Goal: Task Accomplishment & Management: Manage account settings

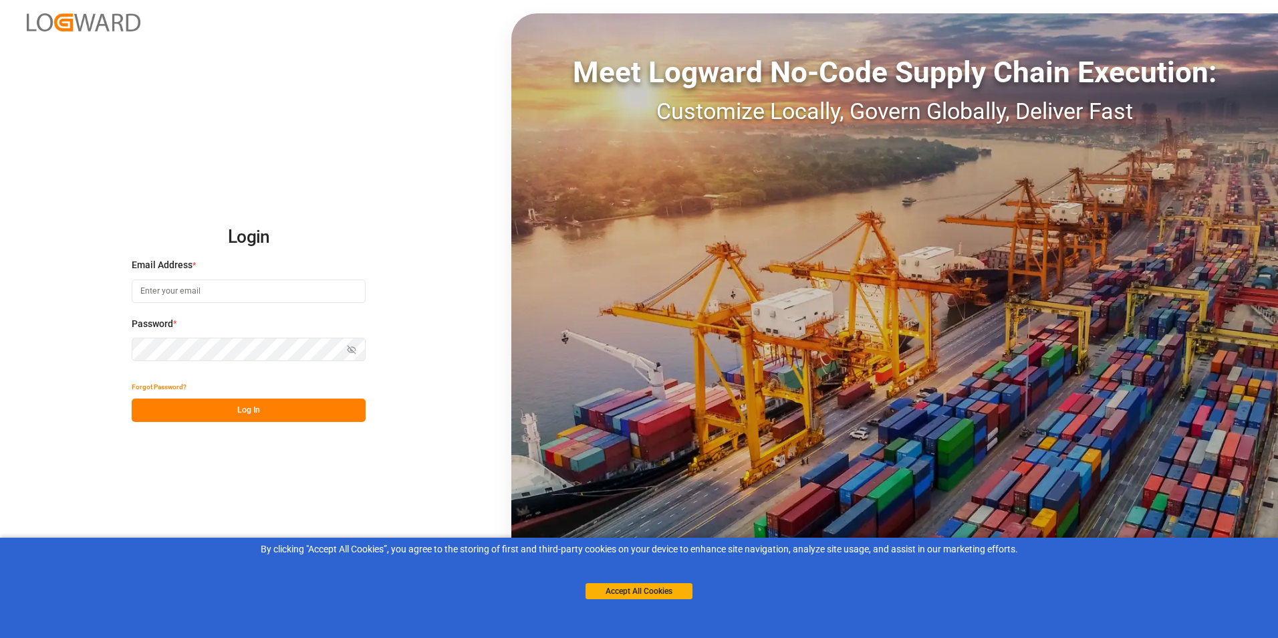
type input "[PERSON_NAME][EMAIL_ADDRESS][DOMAIN_NAME]"
click at [240, 406] on button "Log In" at bounding box center [249, 409] width 234 height 23
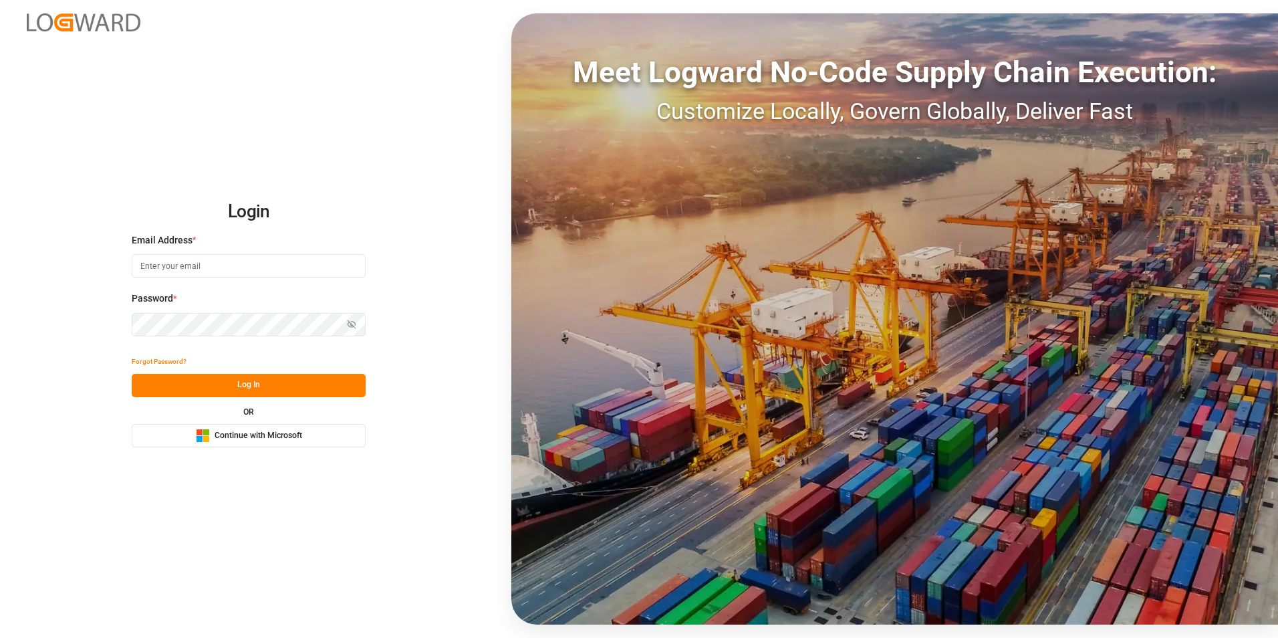
type input "[PERSON_NAME][EMAIL_ADDRESS][DOMAIN_NAME]"
click at [231, 384] on button "Log In" at bounding box center [249, 385] width 234 height 23
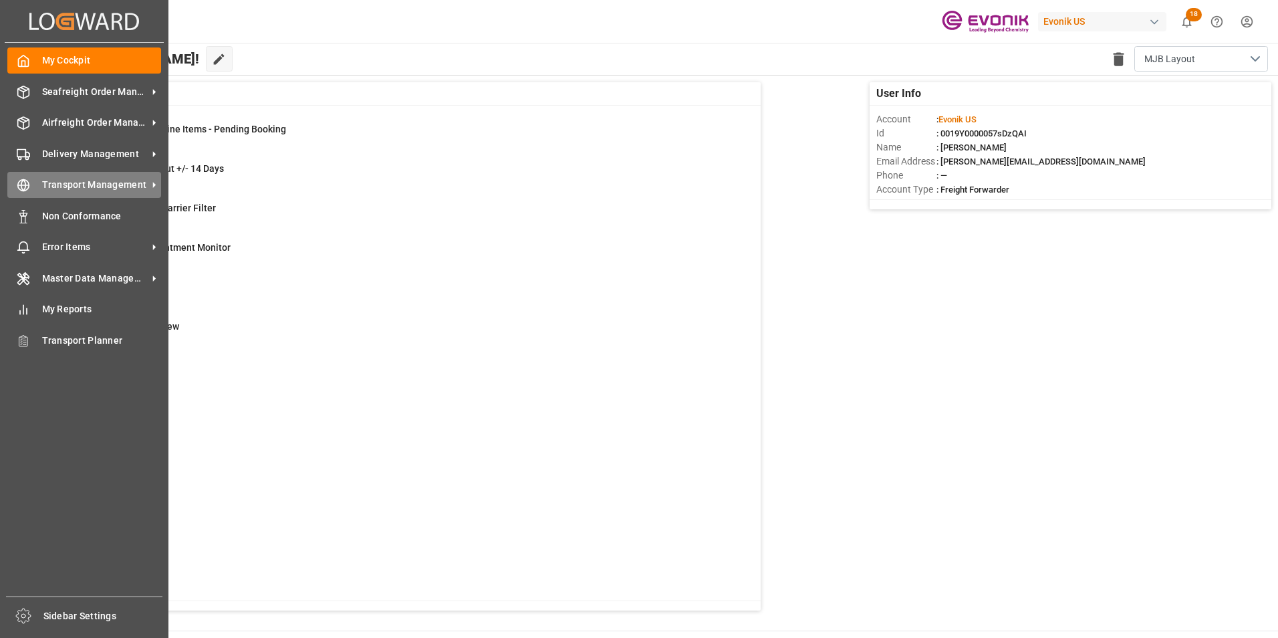
click at [102, 185] on span "Transport Management" at bounding box center [95, 185] width 106 height 14
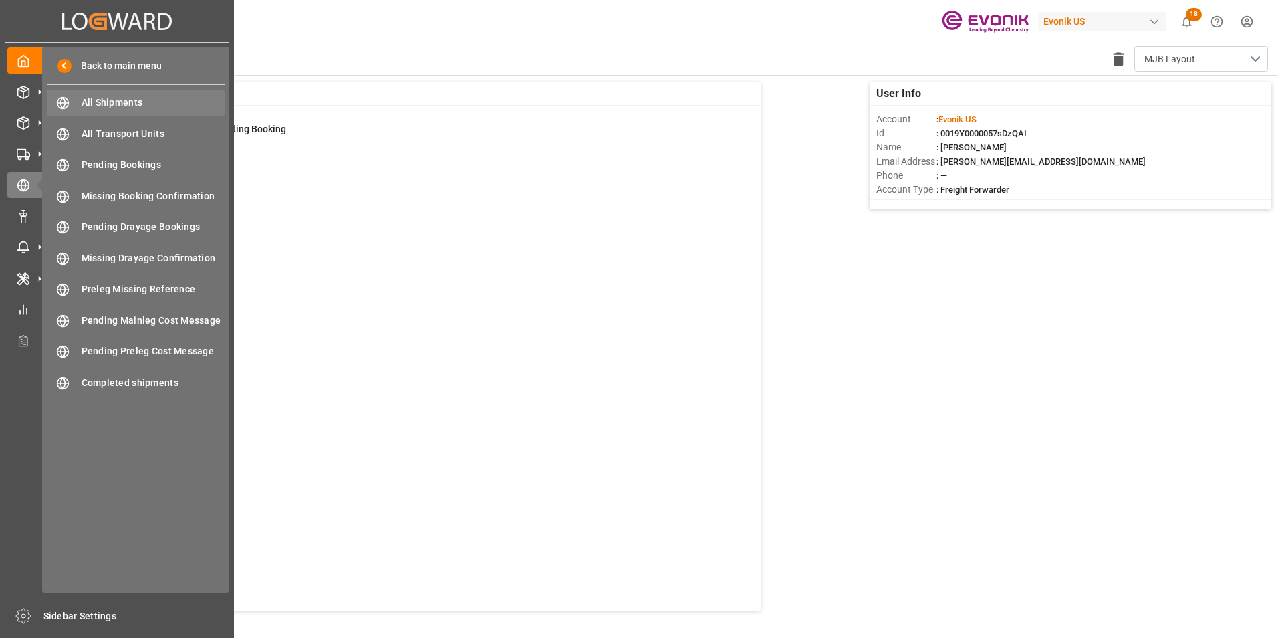
click at [134, 103] on span "All Shipments" at bounding box center [154, 103] width 144 height 14
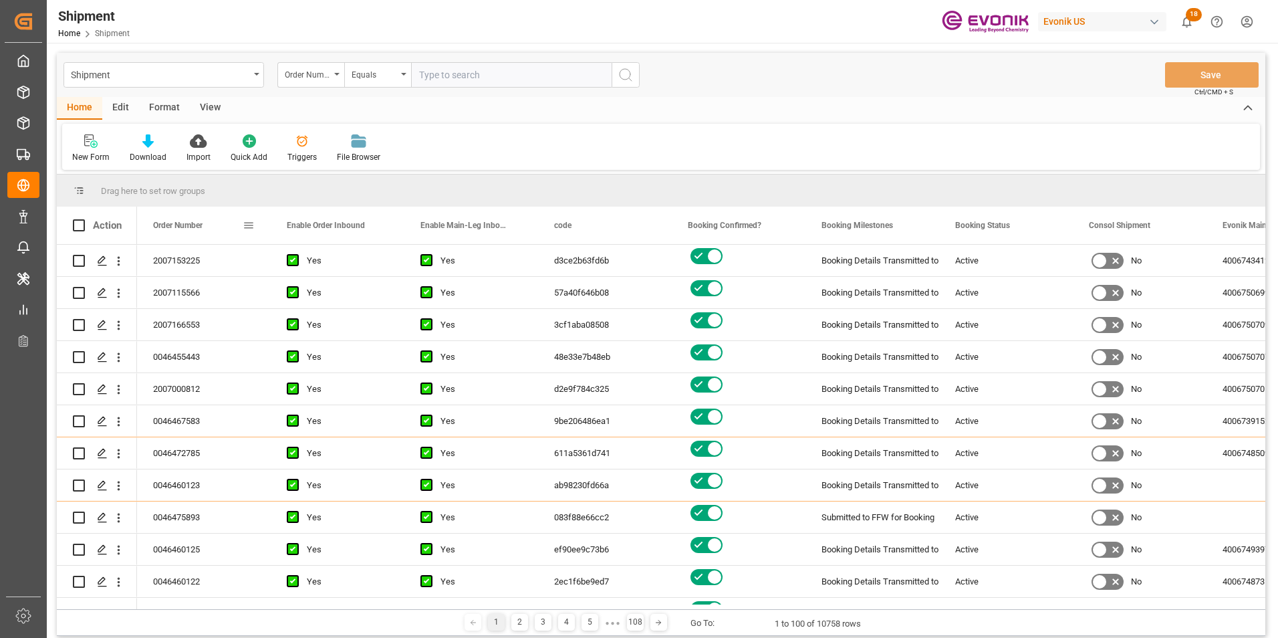
click at [242, 223] on div "Order Number" at bounding box center [198, 225] width 90 height 37
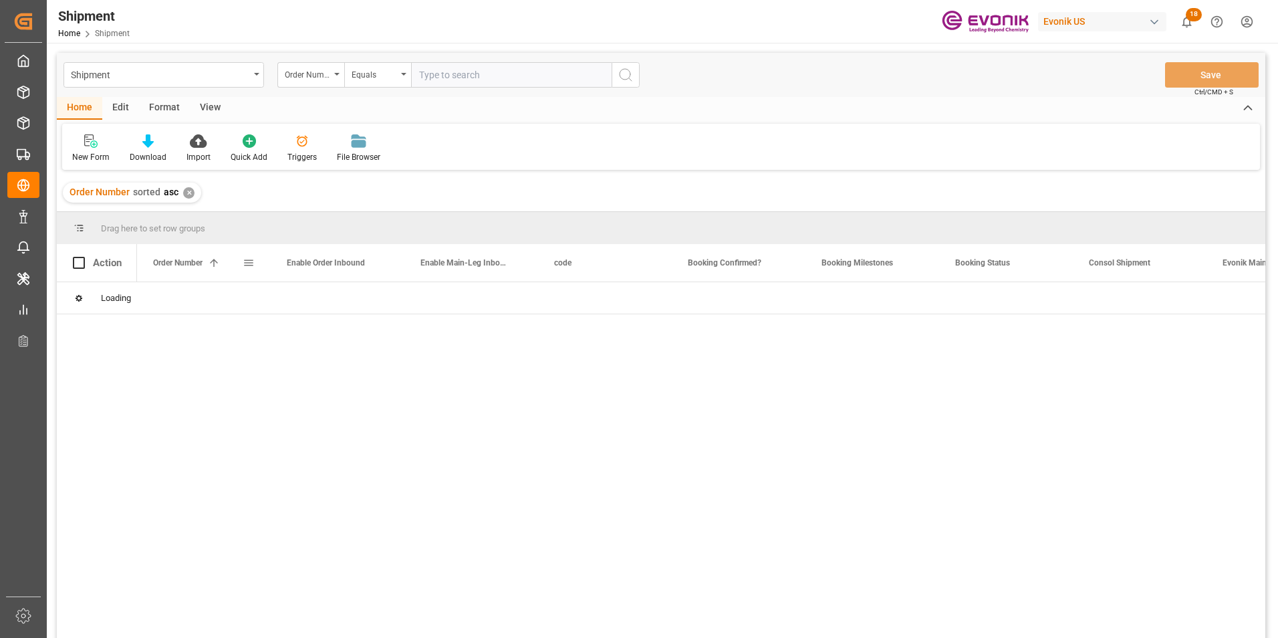
click at [194, 264] on span "Order Number" at bounding box center [177, 262] width 49 height 9
click at [249, 263] on span at bounding box center [249, 263] width 12 height 12
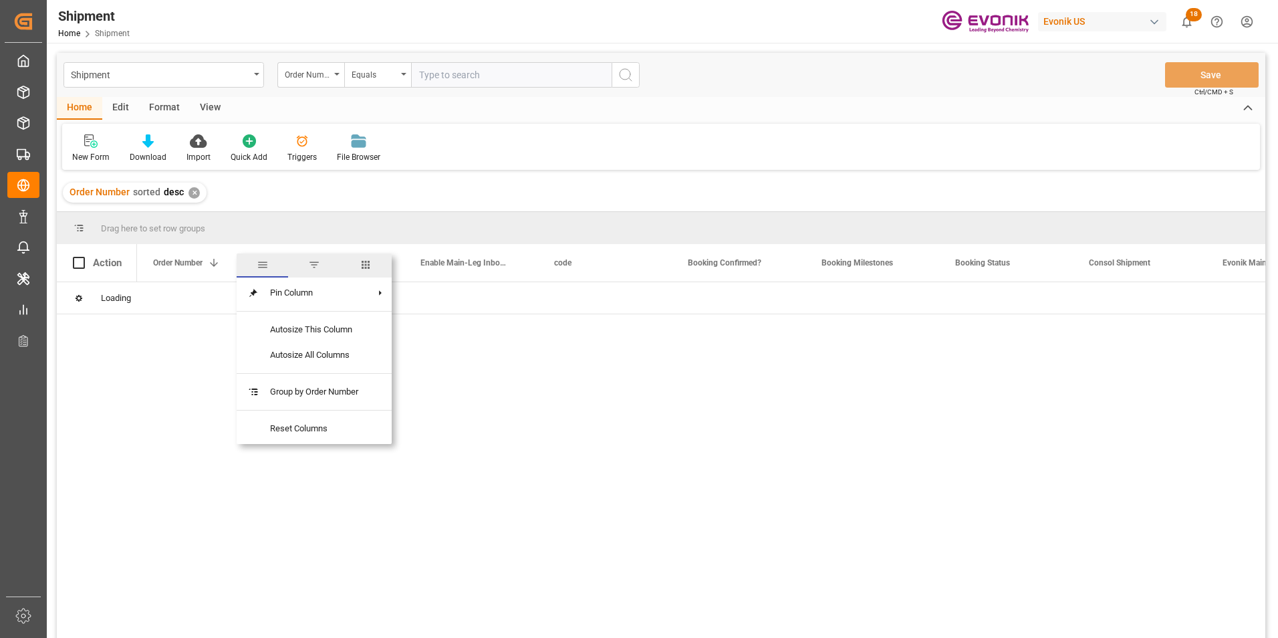
click at [371, 258] on span "columns" at bounding box center [365, 265] width 51 height 24
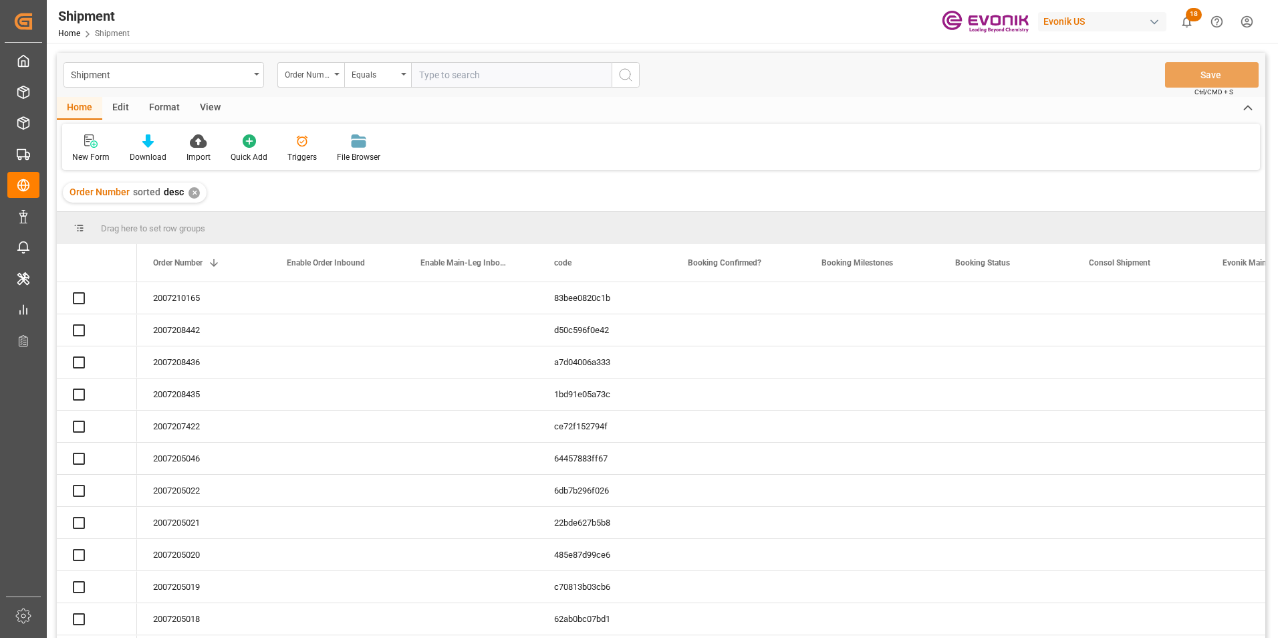
click at [246, 296] on div "2007210165" at bounding box center [204, 297] width 134 height 31
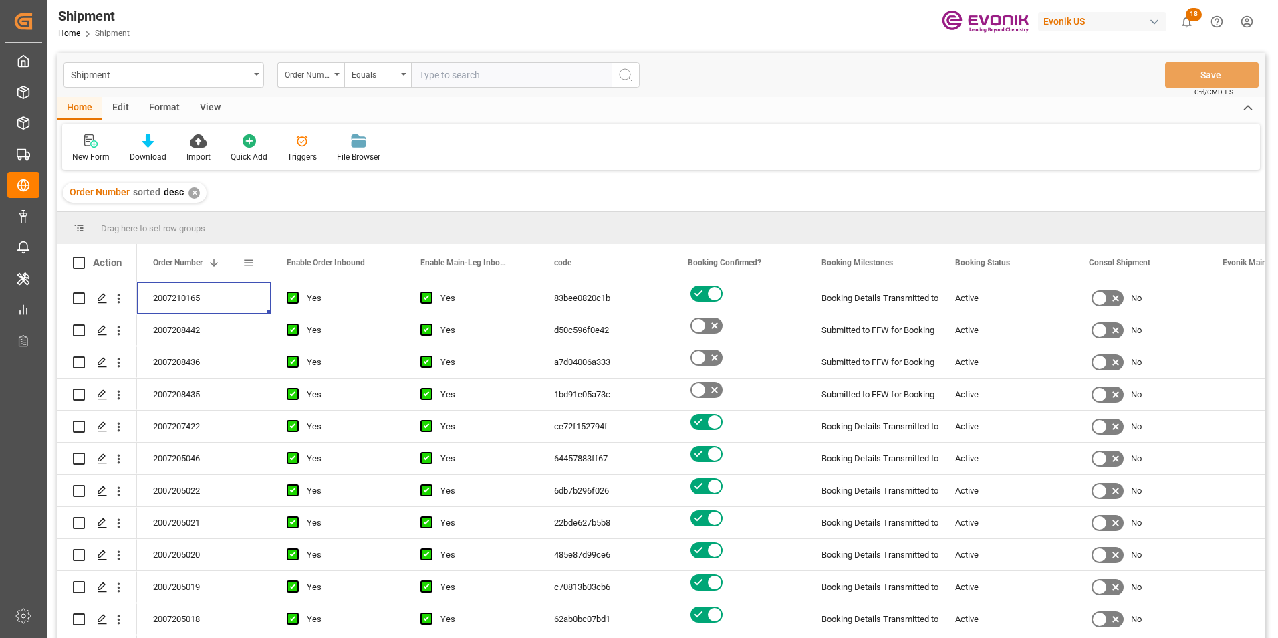
click at [249, 262] on span at bounding box center [249, 263] width 12 height 12
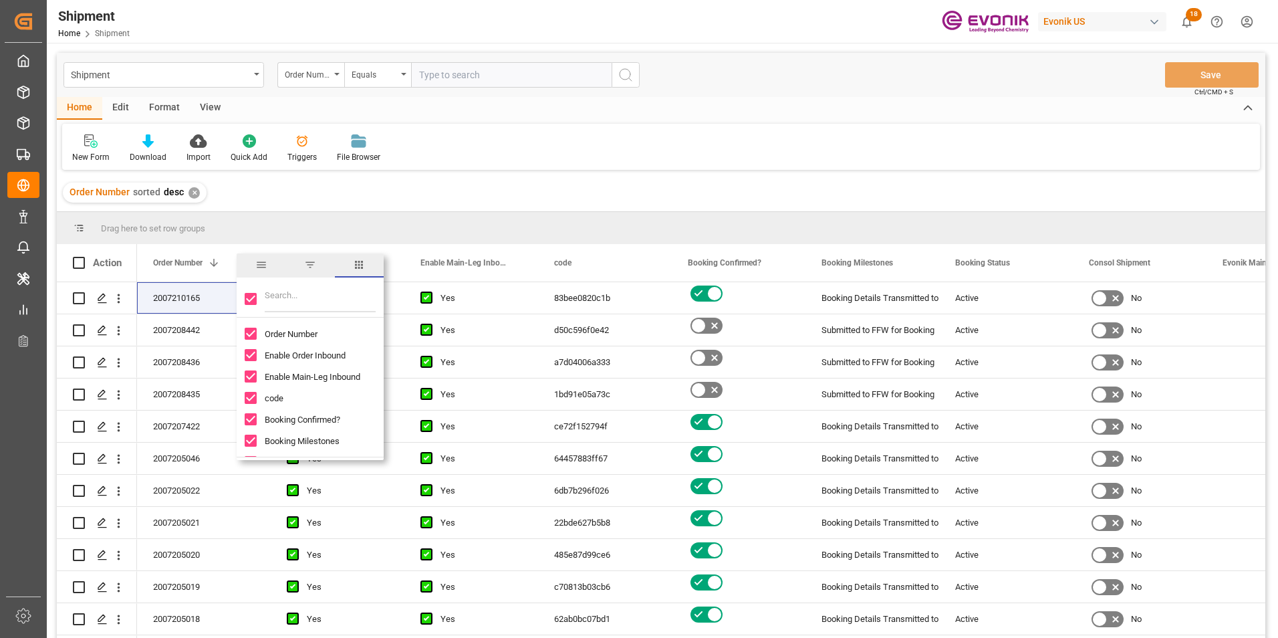
click at [252, 295] on input "Toggle Select All Columns" at bounding box center [251, 299] width 12 height 12
checkbox input "false"
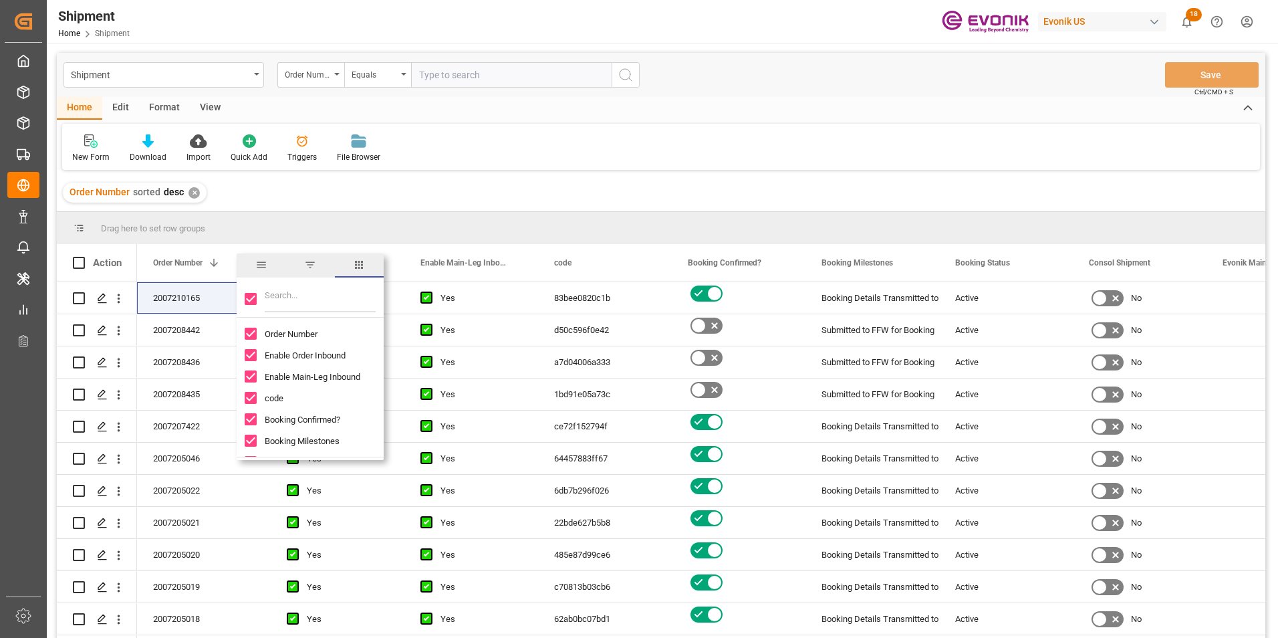
checkbox input "false"
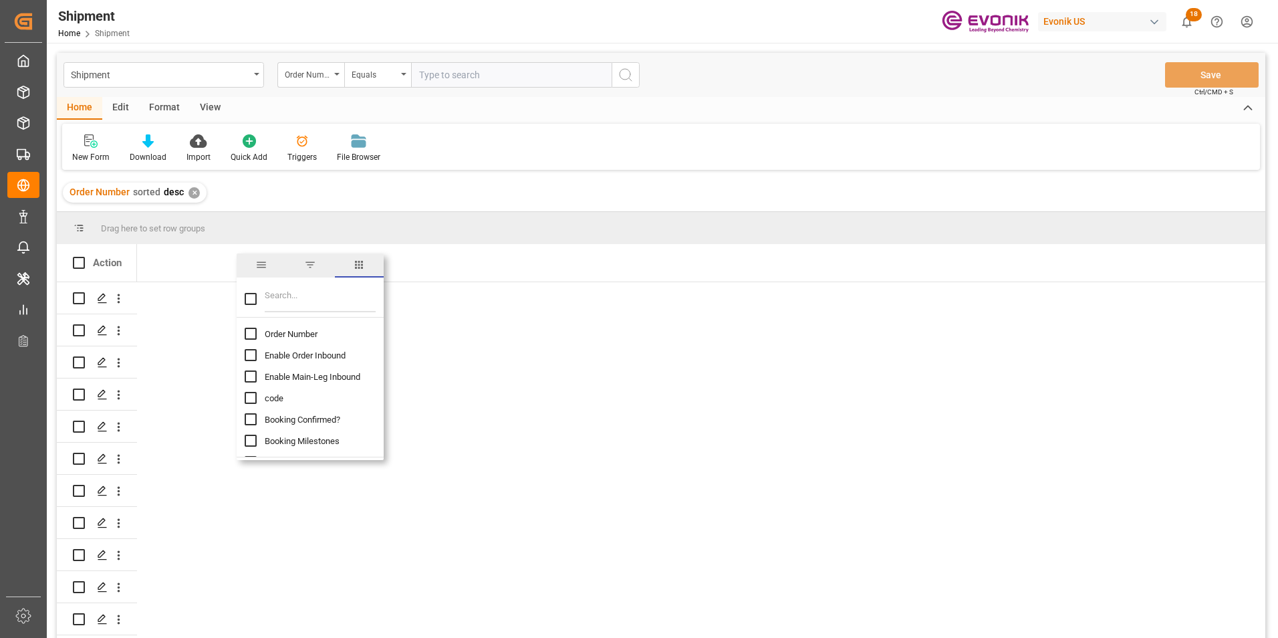
click at [247, 330] on input "Order Number column toggle visibility (hidden)" at bounding box center [251, 334] width 12 height 12
checkbox input "true"
checkbox input "false"
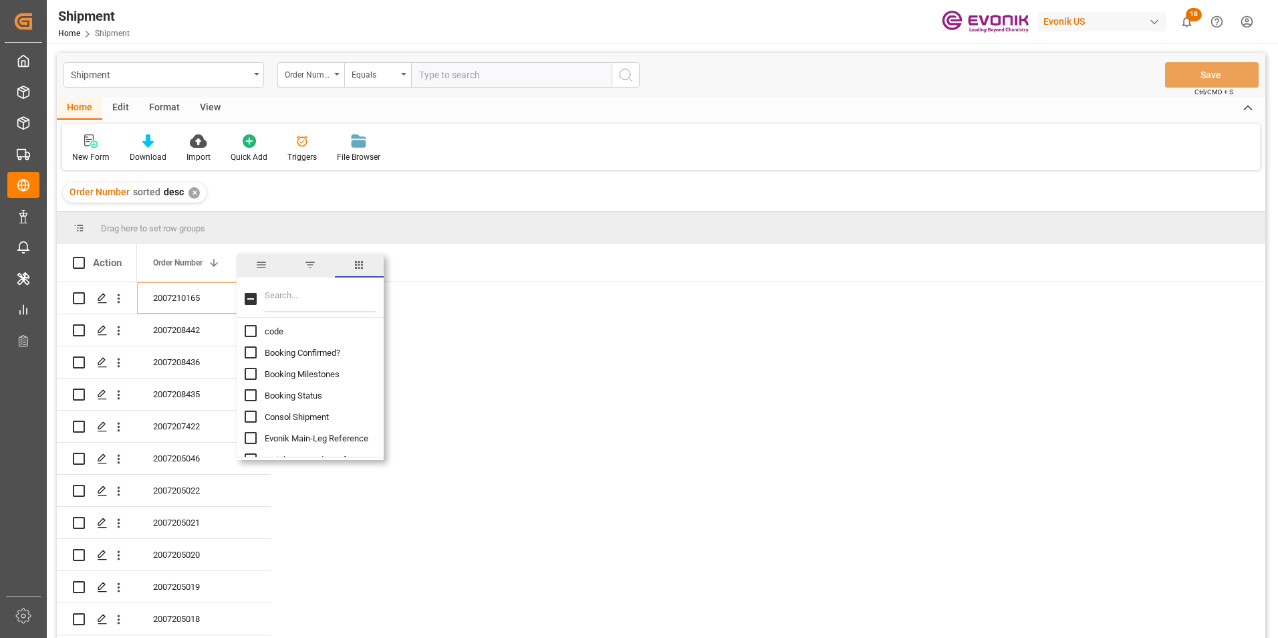
scroll to position [134, 0]
click at [249, 414] on input "Booking Number column toggle visibility (hidden)" at bounding box center [251, 414] width 12 height 12
checkbox input "true"
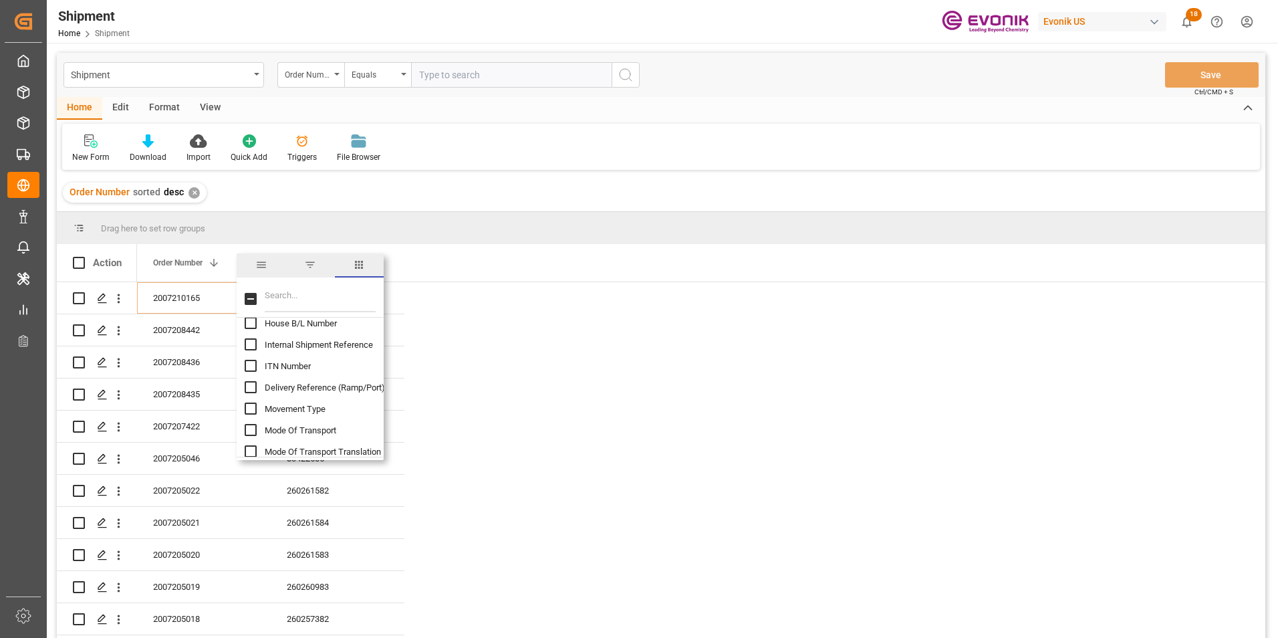
scroll to position [334, 0]
click at [251, 382] on input "Mode Of Transport Translation column toggle visibility (hidden)" at bounding box center [251, 384] width 12 height 12
checkbox input "true"
click at [250, 367] on input "Ocean Carrier Short Name column toggle visibility (hidden)" at bounding box center [251, 368] width 12 height 12
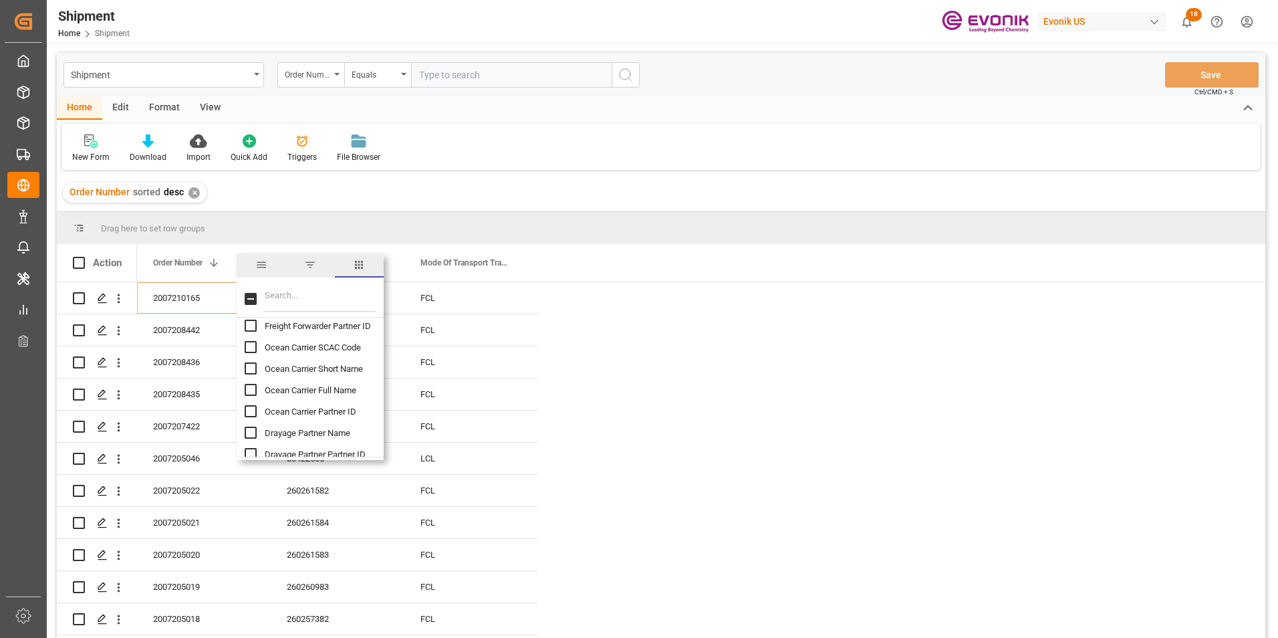
checkbox input "true"
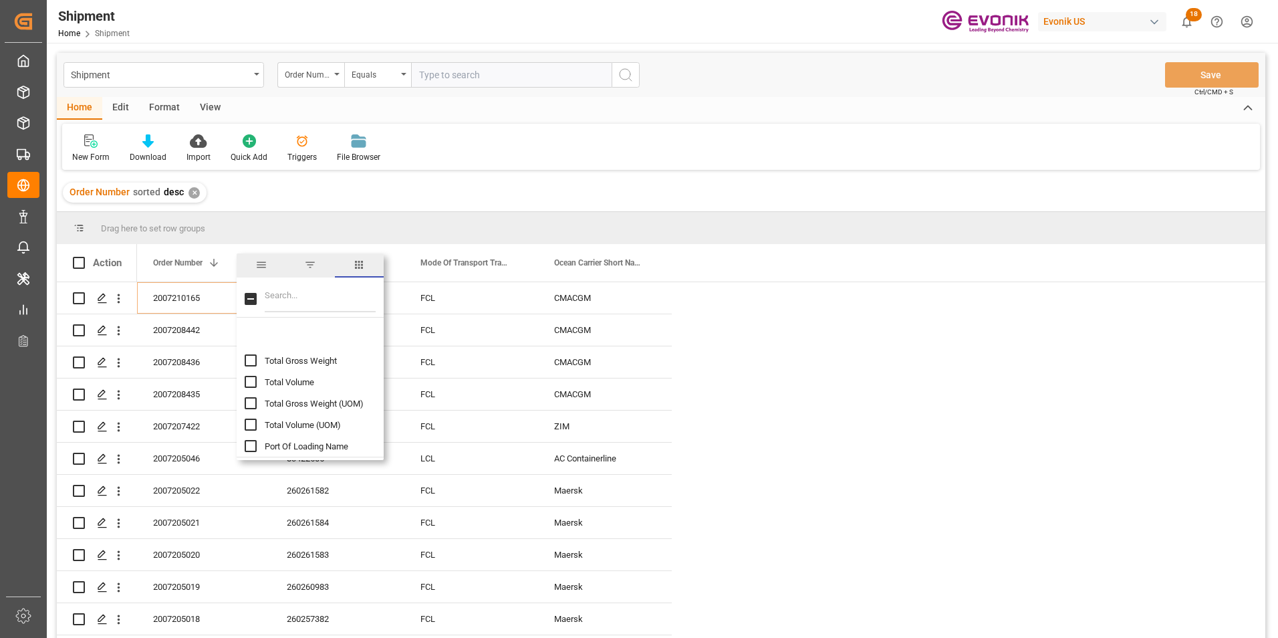
scroll to position [1003, 0]
click at [247, 377] on input "Port Of Loading Name column toggle visibility (hidden)" at bounding box center [251, 379] width 12 height 12
checkbox input "true"
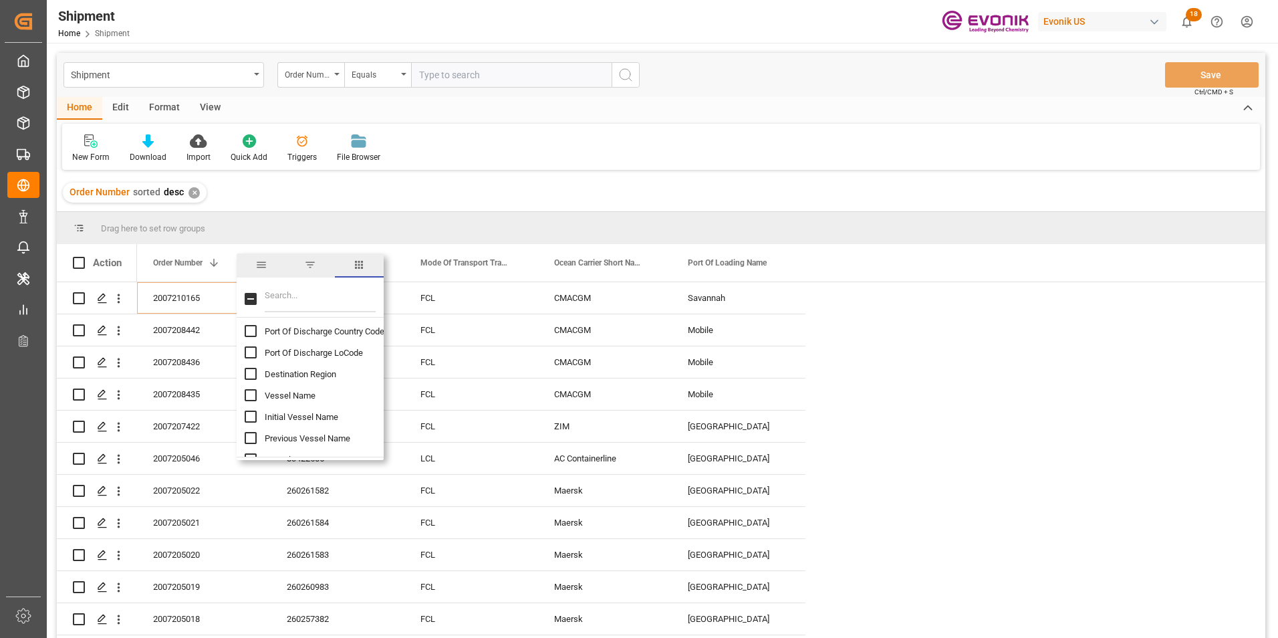
scroll to position [1070, 0]
click at [255, 378] on input "Port Of Discharge Name column toggle visibility (hidden)" at bounding box center [251, 376] width 12 height 12
checkbox input "true"
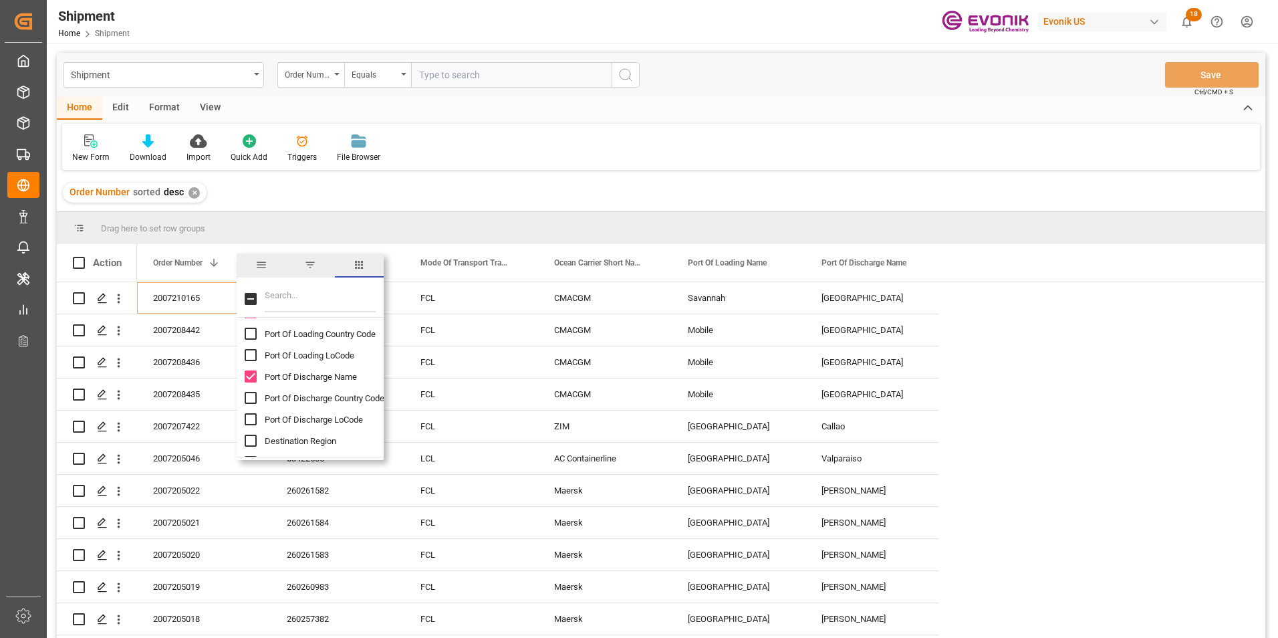
click at [245, 394] on input "Port Of Discharge Country Code column toggle visibility (hidden)" at bounding box center [251, 398] width 12 height 12
checkbox input "true"
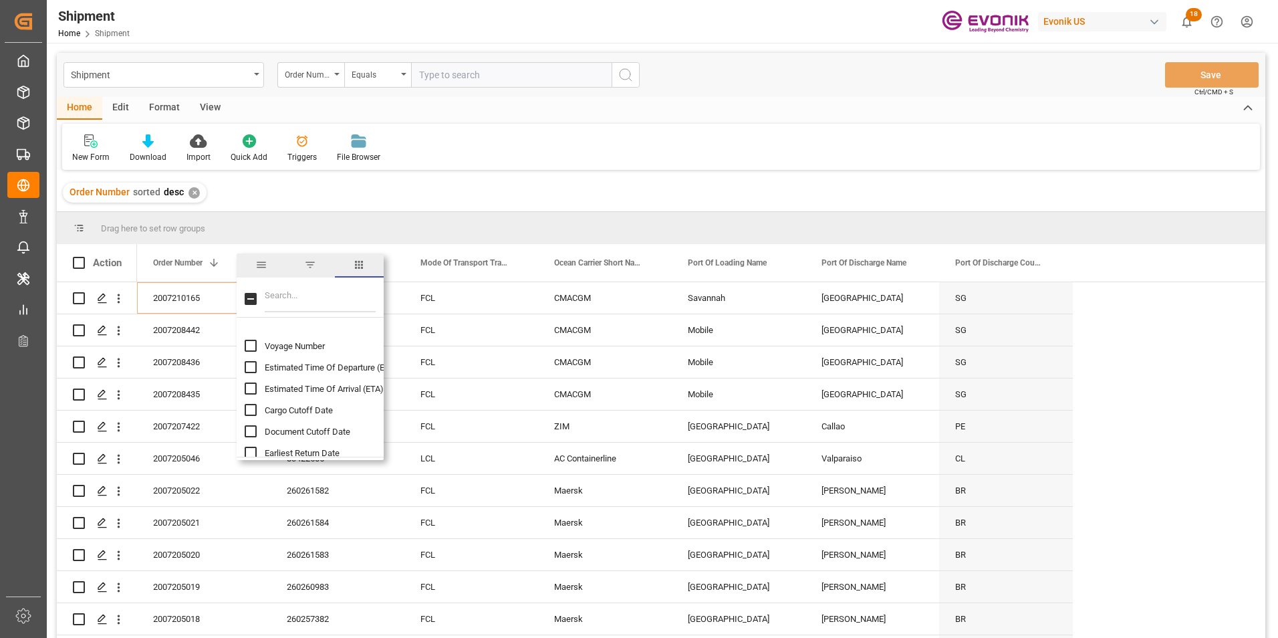
scroll to position [1337, 0]
click at [249, 344] on input "Estimated Time Of Departure (ETD) column toggle visibility (hidden)" at bounding box center [251, 344] width 12 height 12
checkbox input "true"
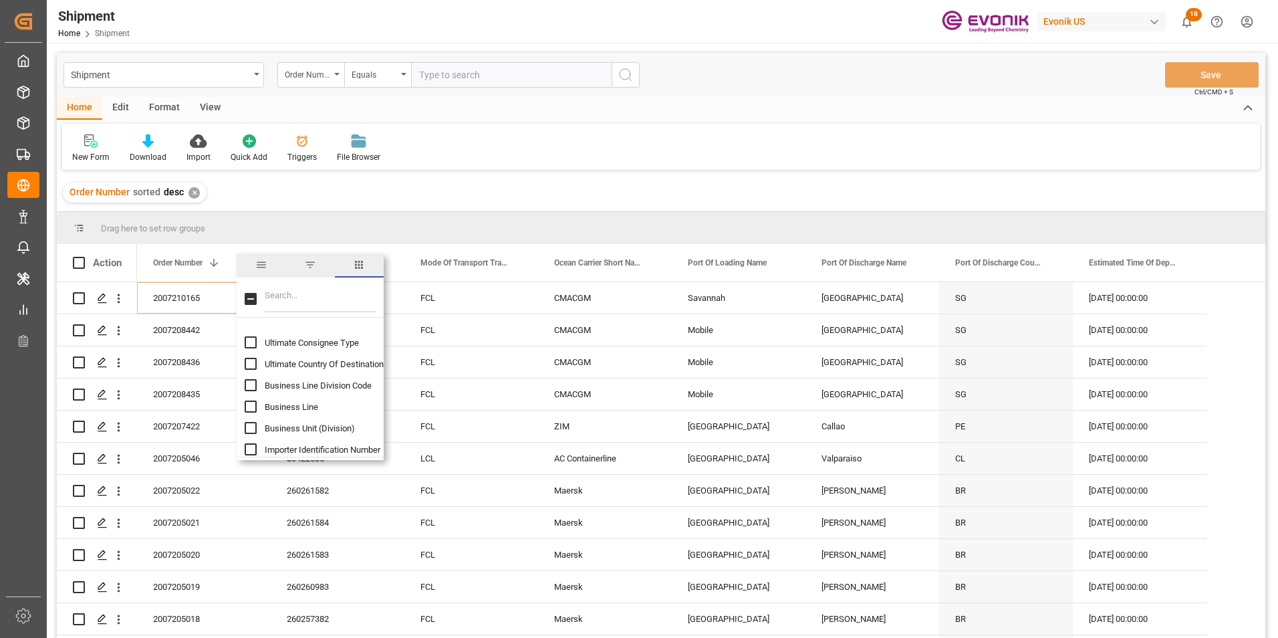
scroll to position [2340, 0]
click at [254, 390] on input "Business Line column toggle visibility (hidden)" at bounding box center [251, 390] width 12 height 12
checkbox input "true"
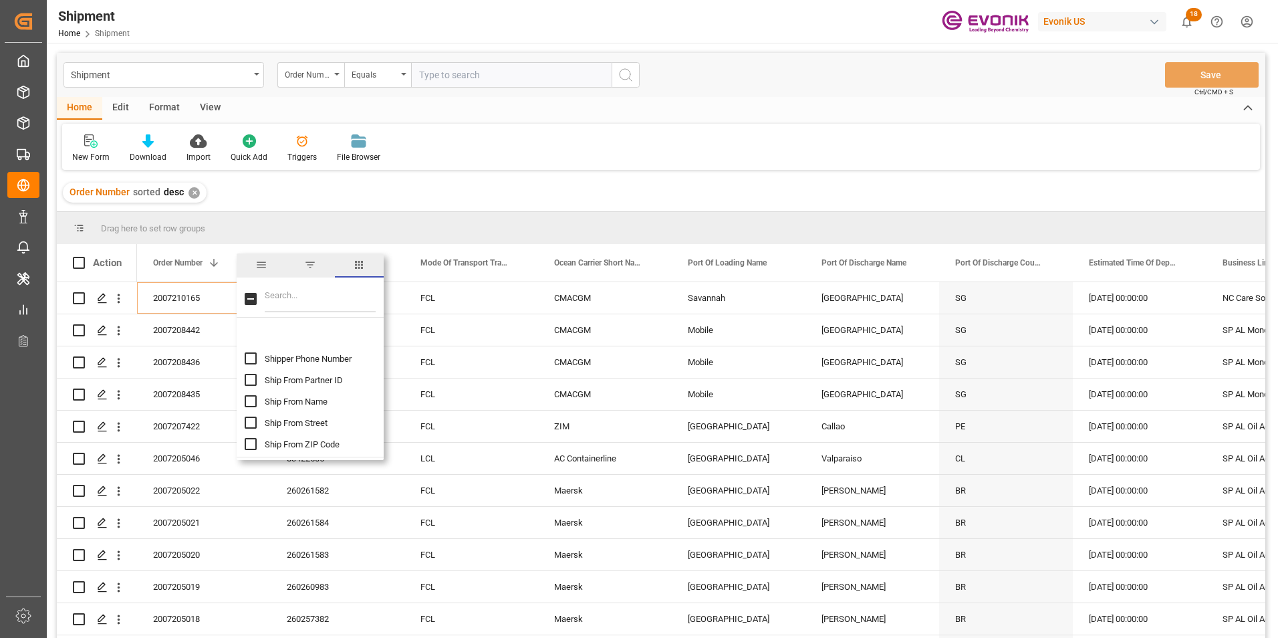
scroll to position [2674, 0]
click at [248, 354] on input "Ship From Partner ID column toggle visibility (hidden)" at bounding box center [251, 355] width 12 height 12
checkbox input "true"
click at [249, 375] on input "Ship From Name column toggle visibility (hidden)" at bounding box center [251, 376] width 12 height 12
checkbox input "true"
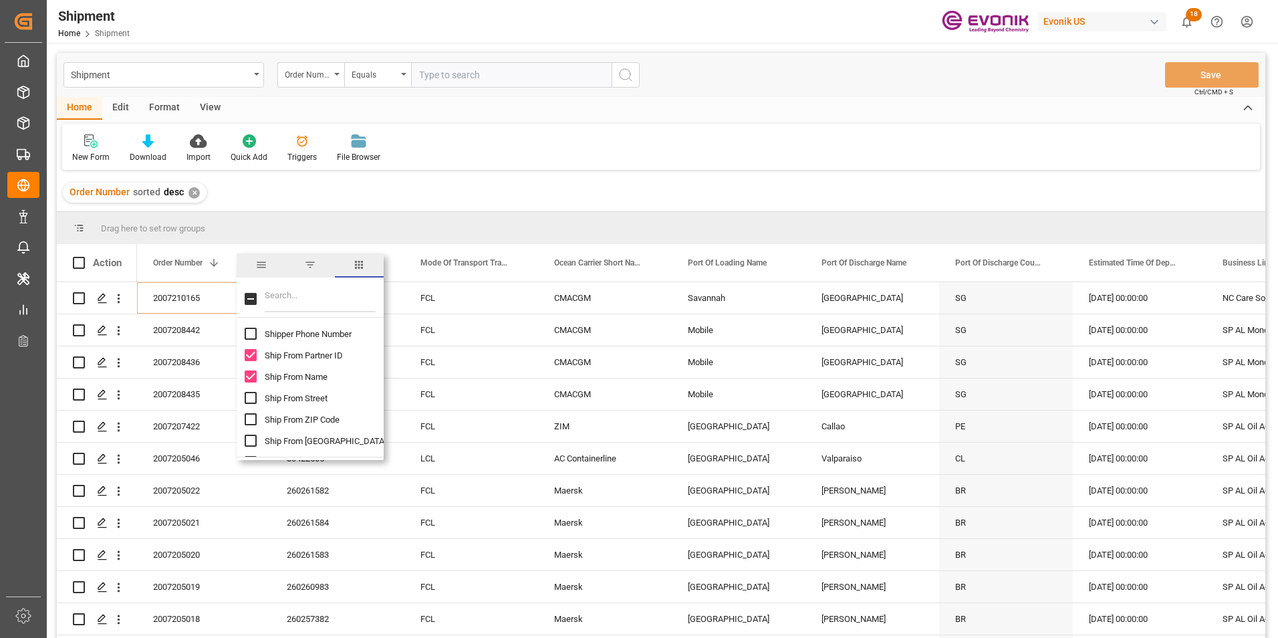
scroll to position [2741, 0]
click at [250, 370] on input "Ship From City column toggle visibility (hidden)" at bounding box center [251, 374] width 12 height 12
checkbox input "true"
click at [249, 374] on input "ATD (carrier) column toggle visibility (hidden)" at bounding box center [251, 376] width 12 height 12
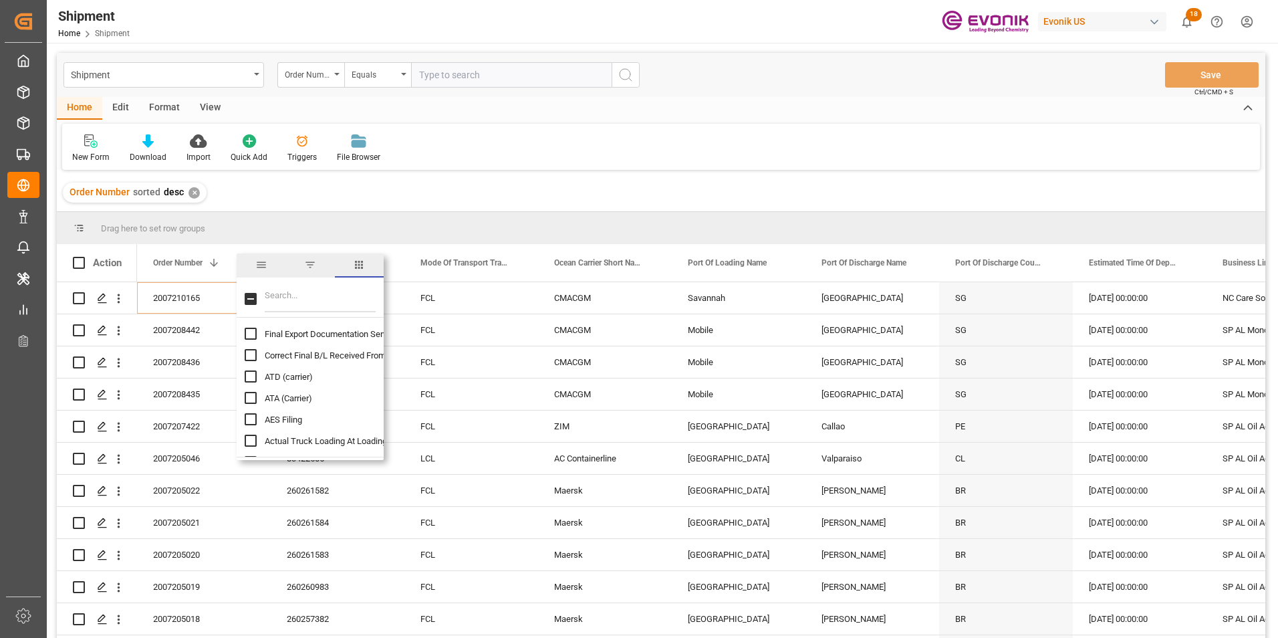
checkbox input "true"
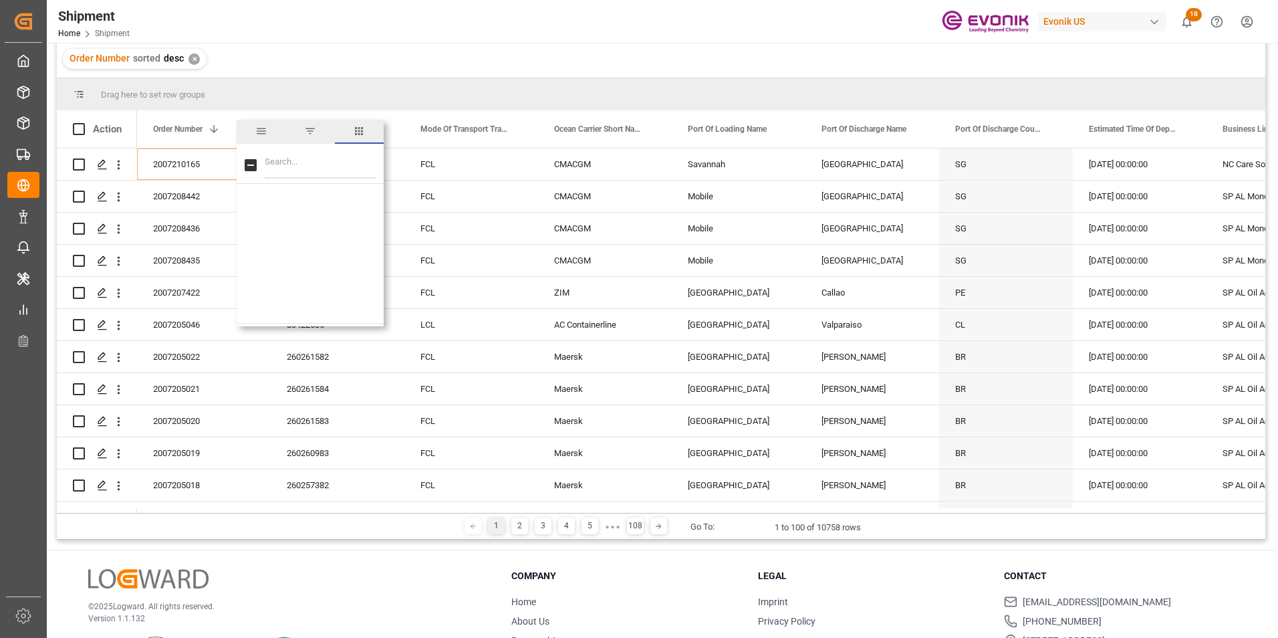
scroll to position [2899, 0]
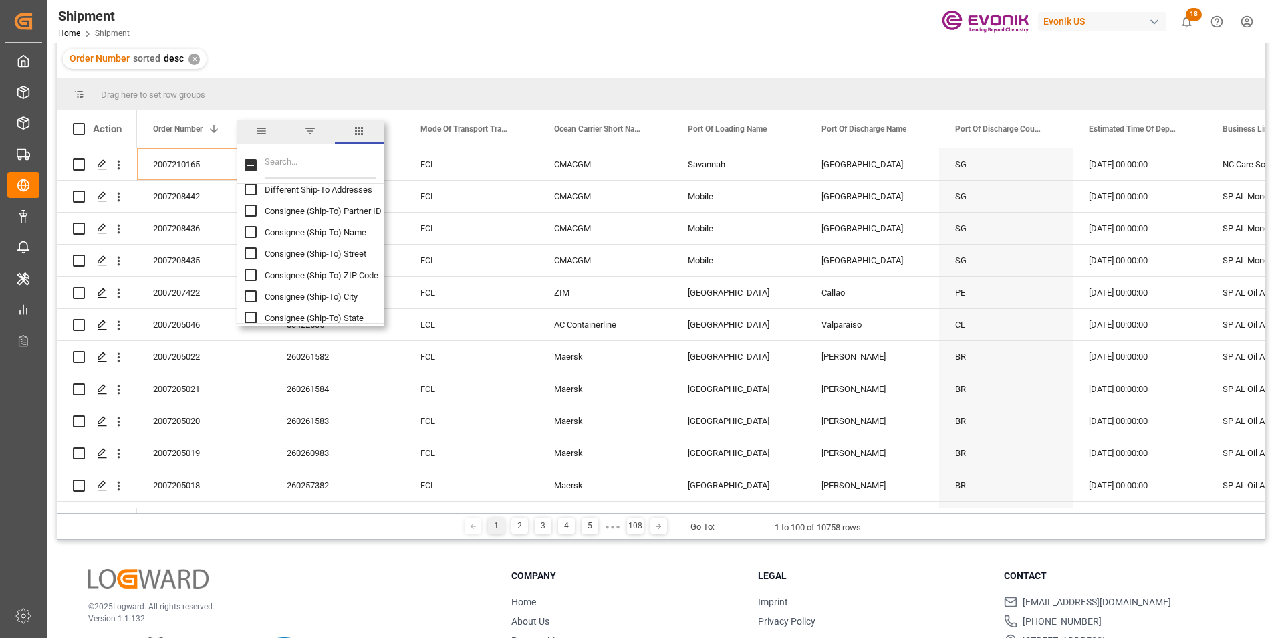
click at [248, 230] on input "Consignee (Ship-To) Name column toggle visibility (hidden)" at bounding box center [251, 232] width 12 height 12
checkbox input "true"
click at [251, 294] on input "Consignee (Ship-To) City column toggle visibility (hidden)" at bounding box center [251, 296] width 12 height 12
checkbox input "true"
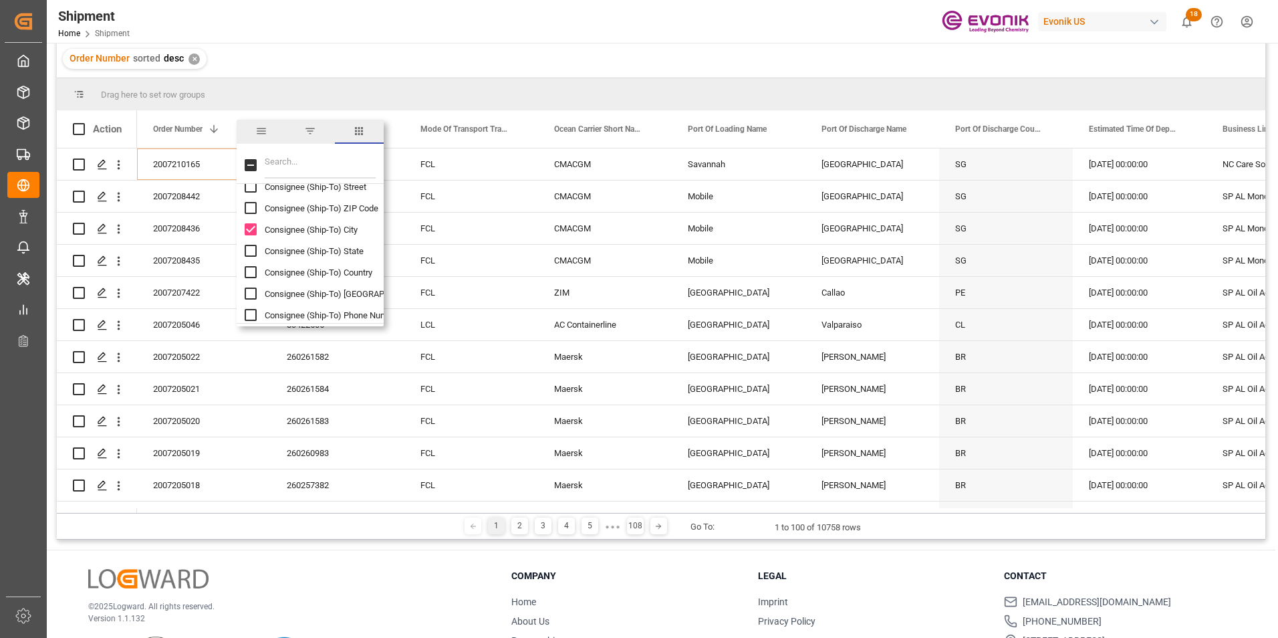
click at [251, 270] on input "Consignee (Ship-To) Country column toggle visibility (hidden)" at bounding box center [251, 272] width 12 height 12
checkbox input "true"
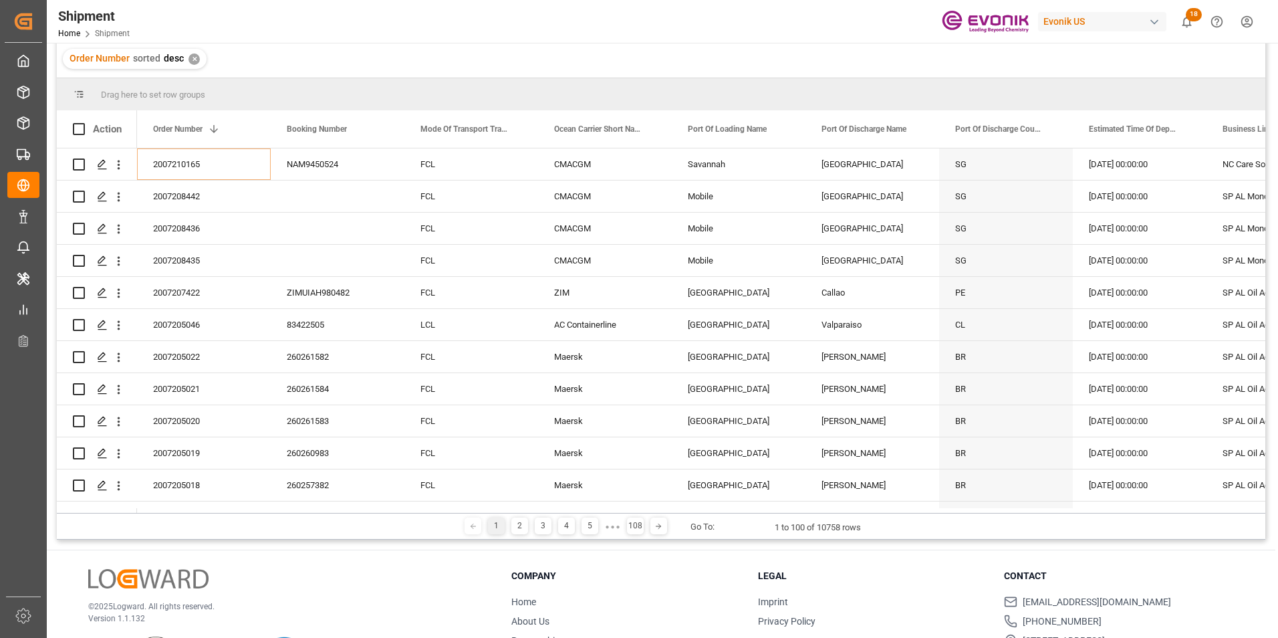
click at [601, 57] on div "Order Number sorted desc ✕" at bounding box center [661, 58] width 1209 height 37
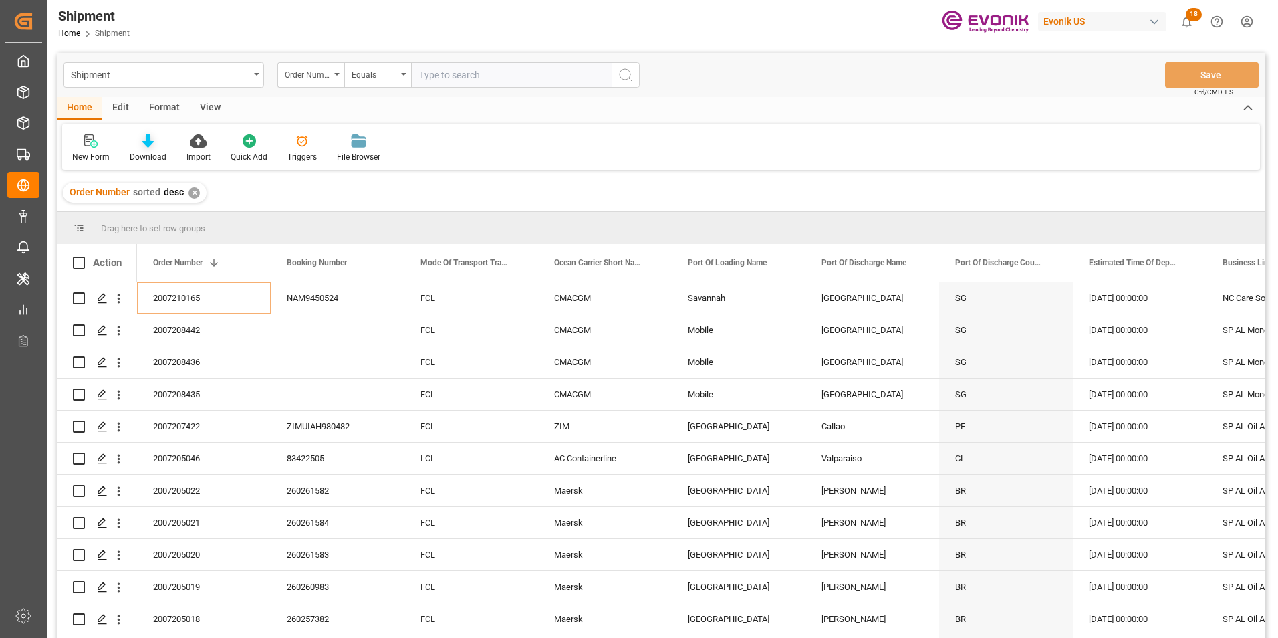
click at [146, 140] on icon at bounding box center [147, 140] width 11 height 13
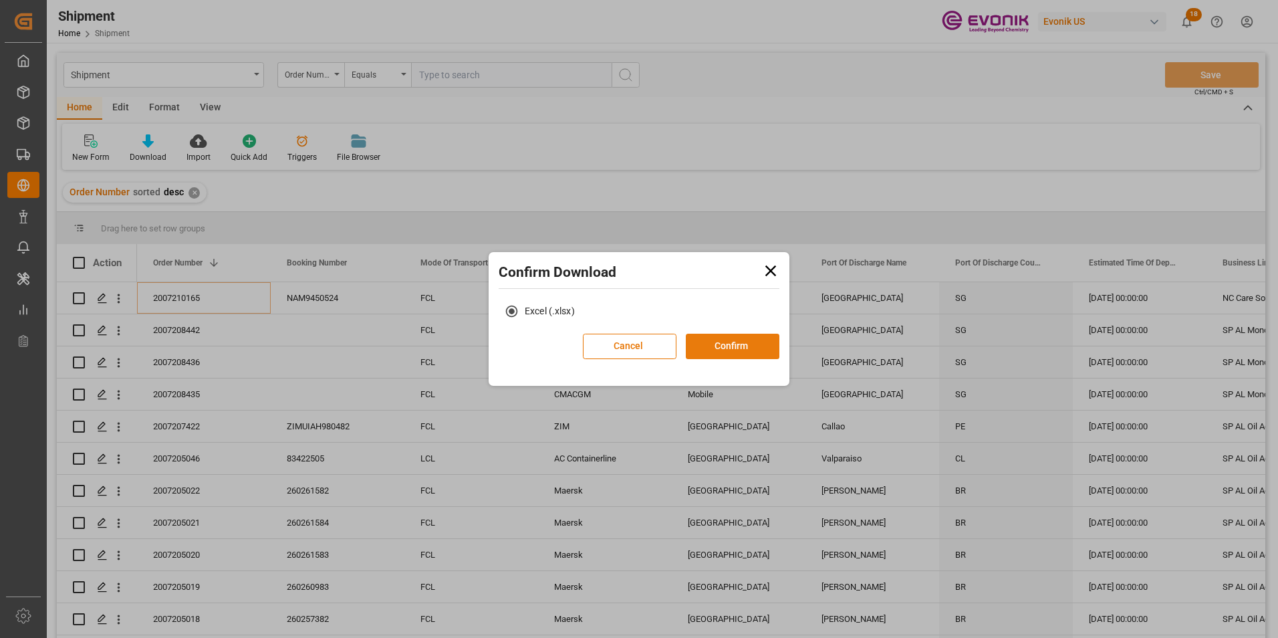
click at [716, 347] on button "Confirm" at bounding box center [733, 346] width 94 height 25
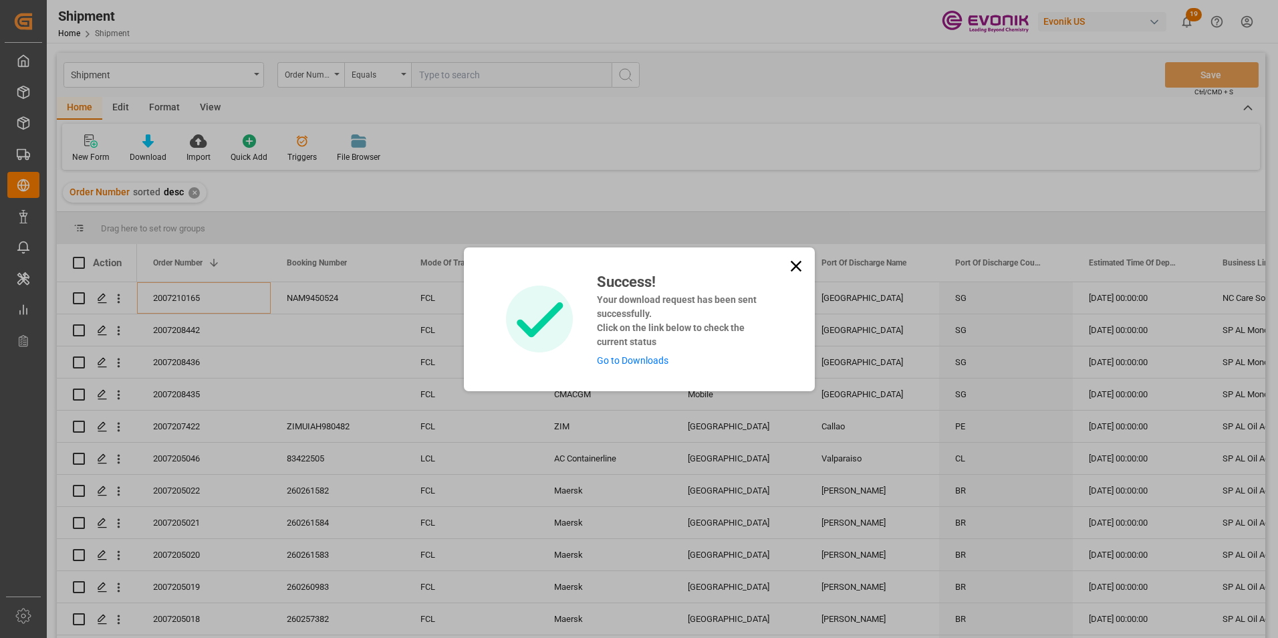
click at [640, 358] on link "Go to Downloads" at bounding box center [633, 360] width 72 height 11
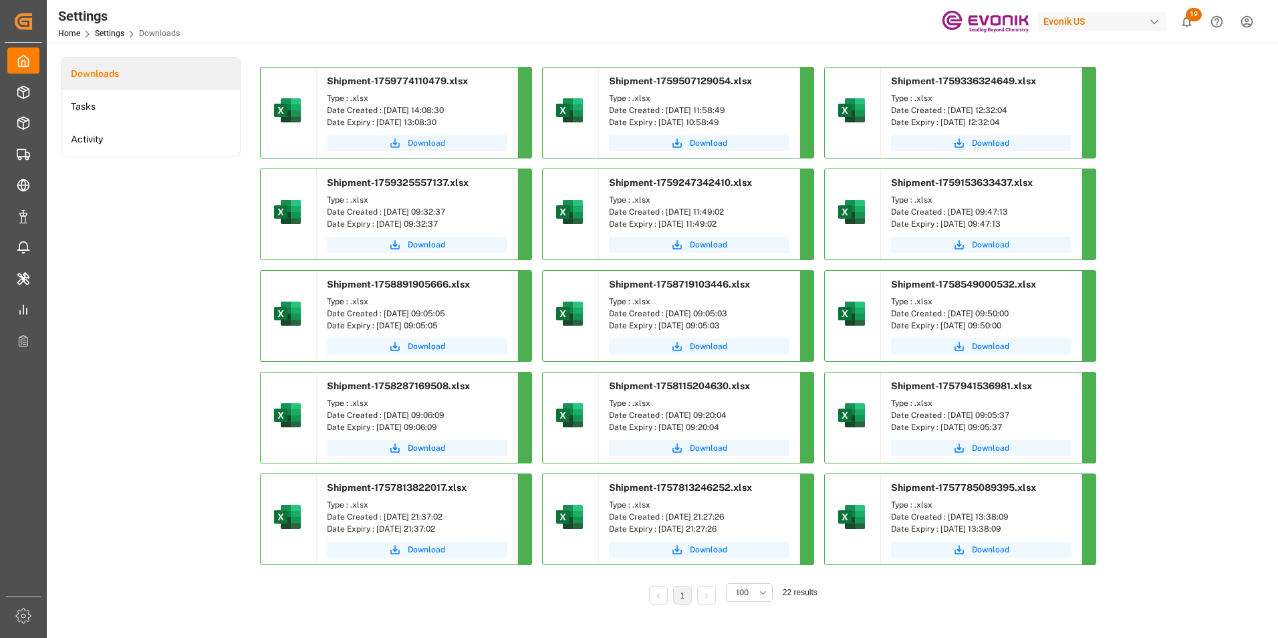
click at [429, 140] on span "Download" at bounding box center [426, 143] width 37 height 12
